Goal: Task Accomplishment & Management: Manage account settings

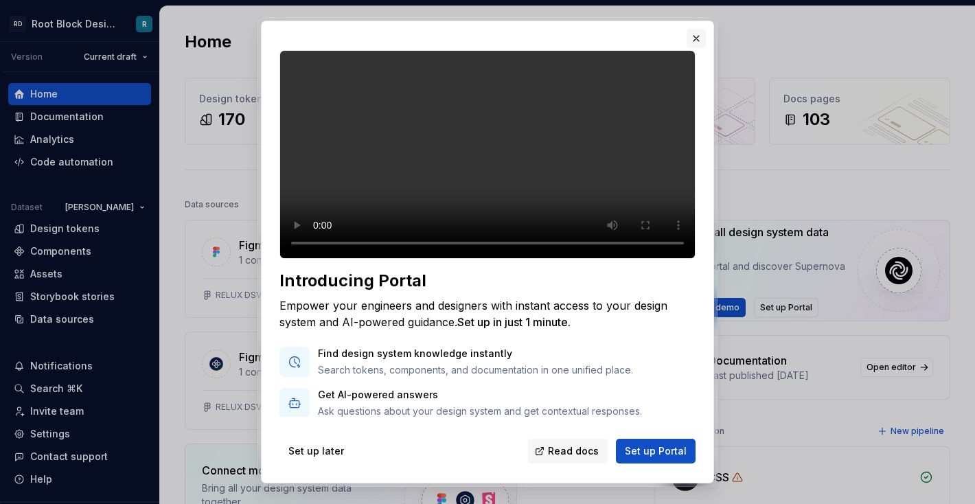
click at [698, 36] on button "button" at bounding box center [696, 38] width 19 height 19
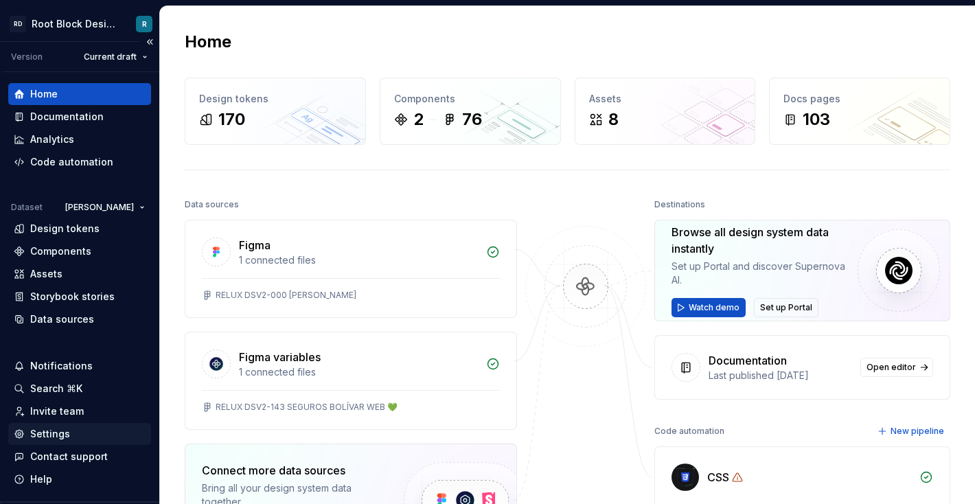
click at [70, 435] on div "Settings" at bounding box center [80, 434] width 132 height 14
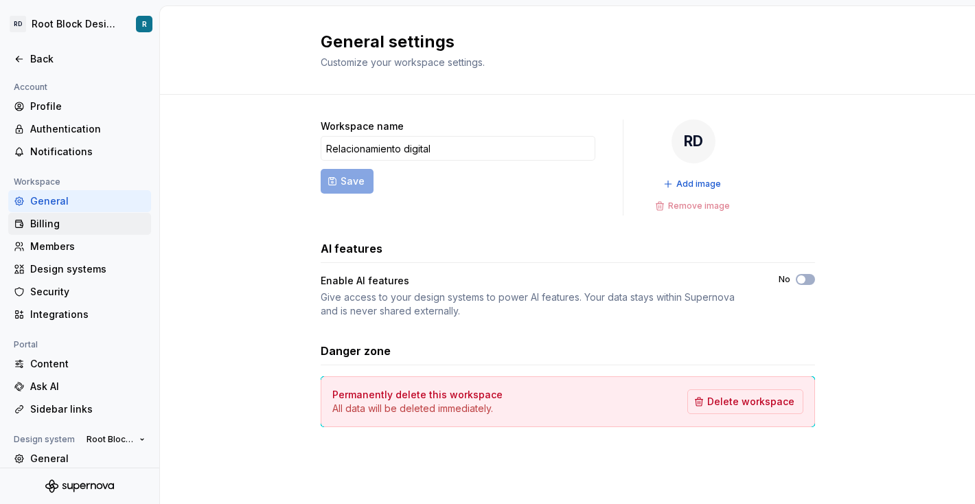
click at [66, 222] on div "Billing" at bounding box center [87, 224] width 115 height 14
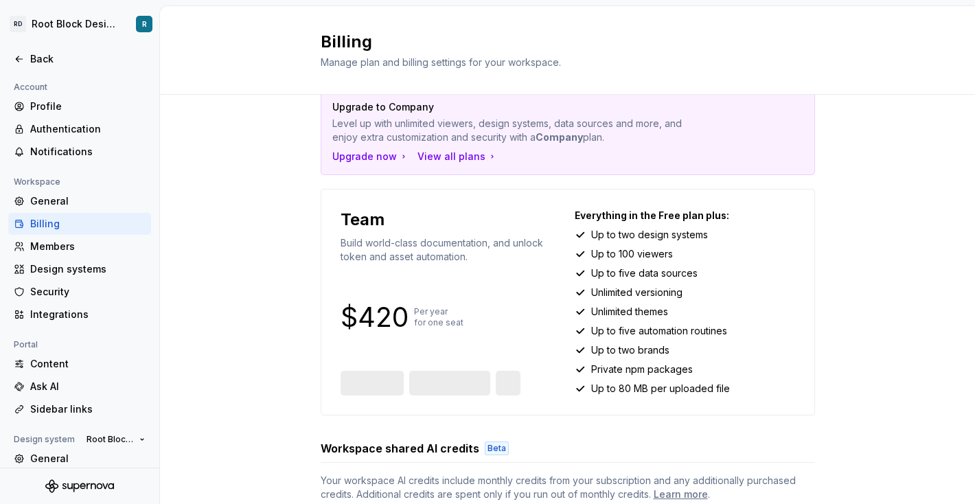
scroll to position [34, 0]
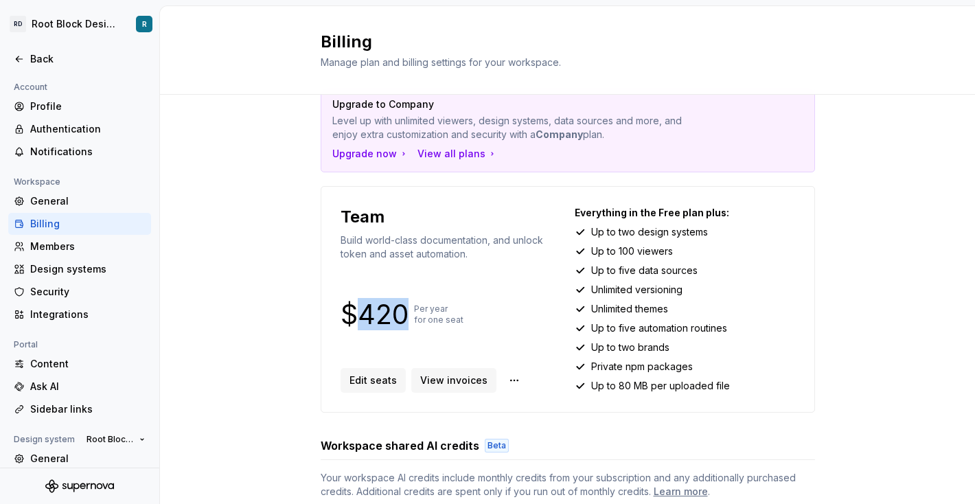
drag, startPoint x: 401, startPoint y: 316, endPoint x: 363, endPoint y: 319, distance: 38.5
click at [356, 318] on p "$420" at bounding box center [375, 314] width 68 height 16
copy p "420"
click at [262, 363] on div "Upgrade to Company Level up with unlimited viewers, design systems, data source…" at bounding box center [567, 419] width 815 height 717
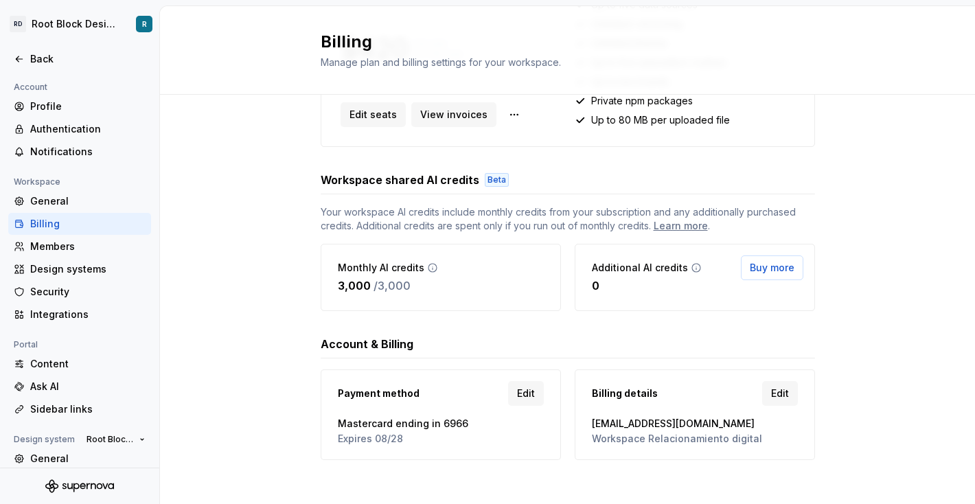
scroll to position [308, 0]
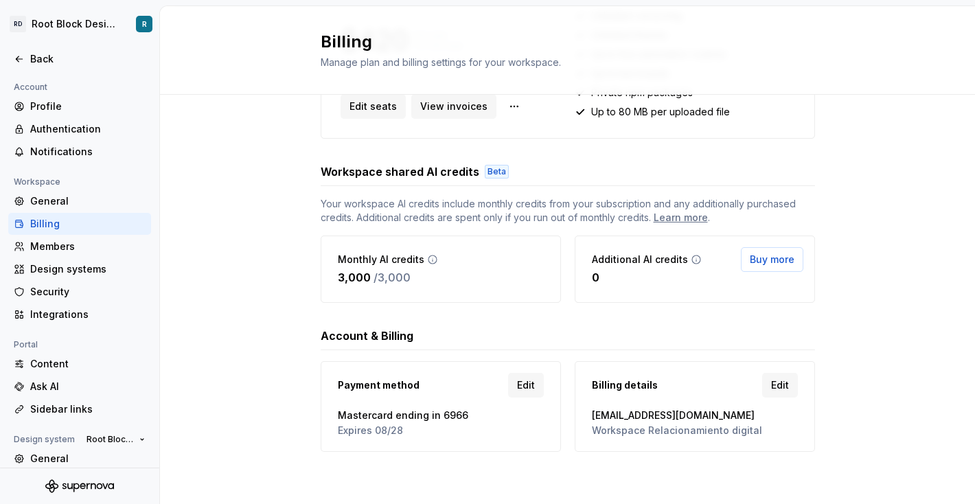
click at [297, 314] on div "Upgrade to Company Level up with unlimited viewers, design systems, data source…" at bounding box center [567, 145] width 815 height 717
click at [240, 431] on div "Upgrade to Company Level up with unlimited viewers, design systems, data source…" at bounding box center [567, 145] width 815 height 717
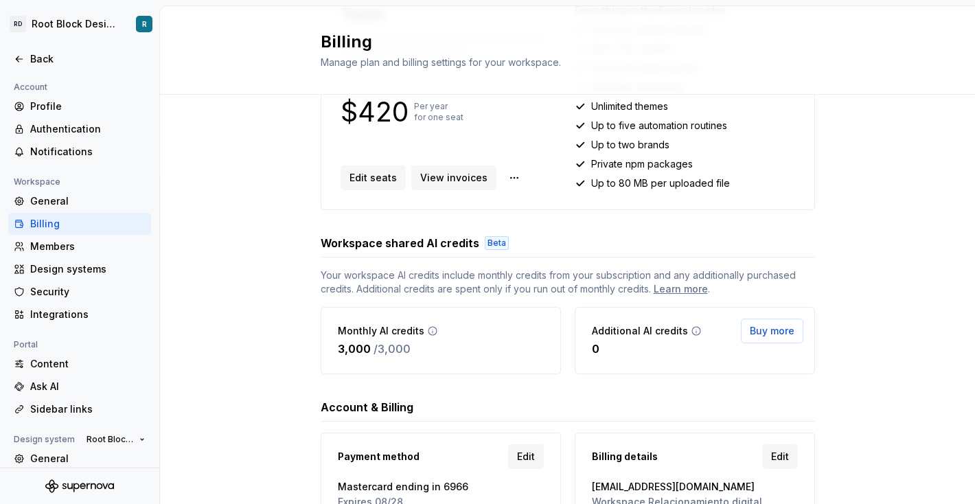
scroll to position [233, 0]
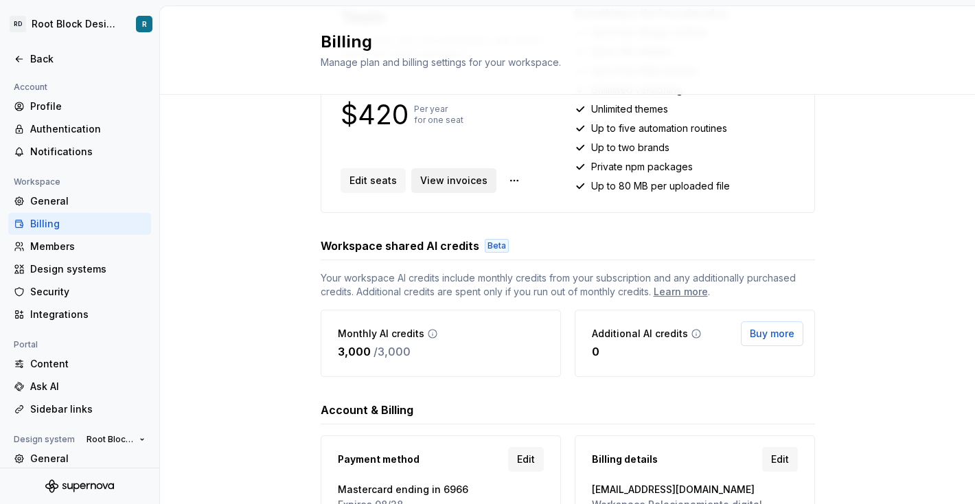
click at [448, 183] on span "View invoices" at bounding box center [453, 181] width 67 height 14
